Goal: Task Accomplishment & Management: Use online tool/utility

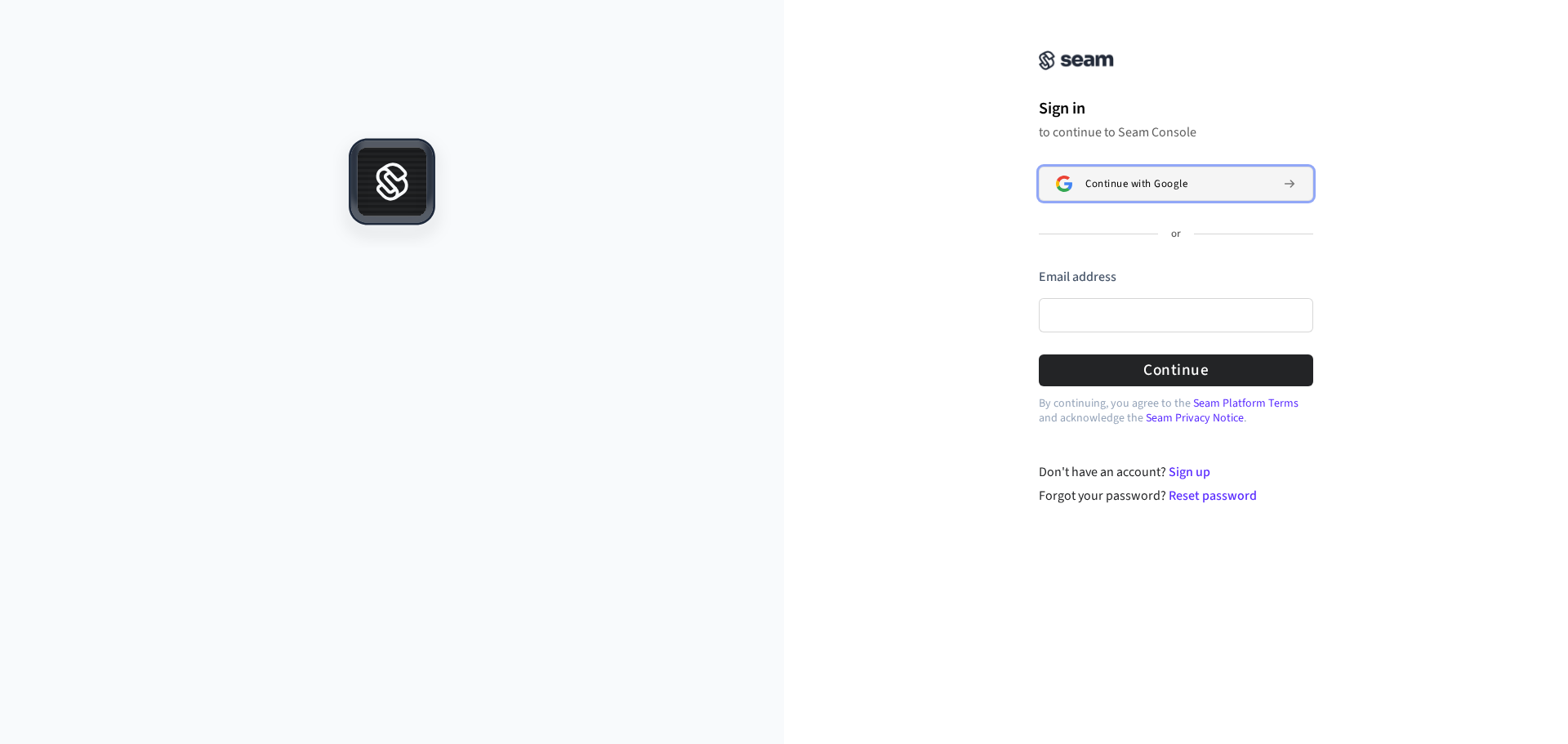
click at [1133, 195] on button "Continue with Google" at bounding box center [1176, 183] width 275 height 34
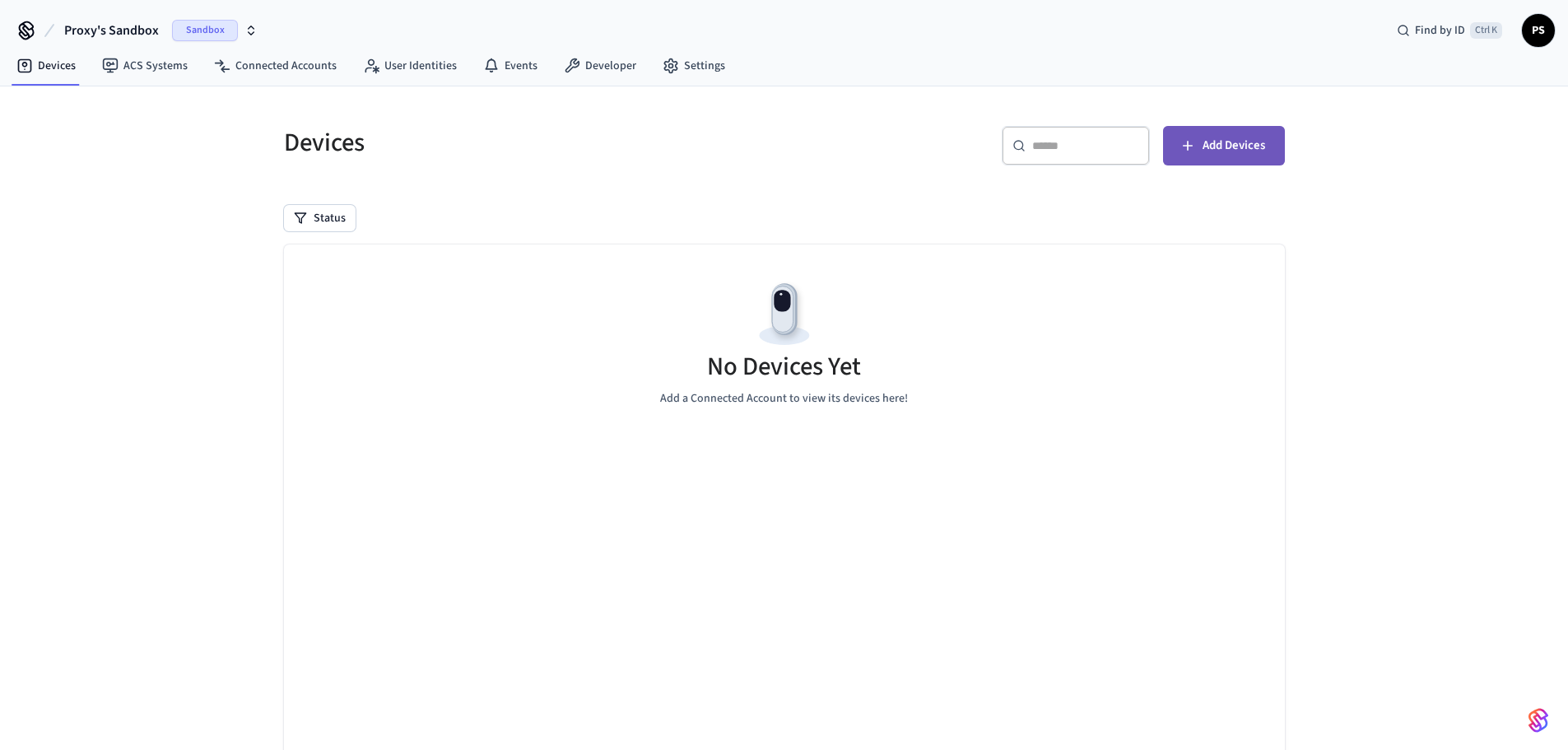
click at [1252, 143] on span "Add Devices" at bounding box center [1233, 146] width 62 height 21
click at [247, 32] on icon "button" at bounding box center [251, 31] width 13 height 13
